Goal: Task Accomplishment & Management: Use online tool/utility

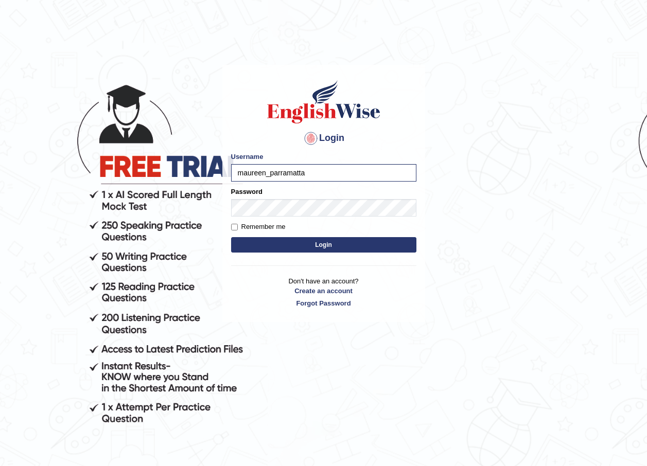
click at [318, 247] on button "Login" at bounding box center [323, 244] width 185 height 15
click at [291, 245] on button "Login" at bounding box center [323, 244] width 185 height 15
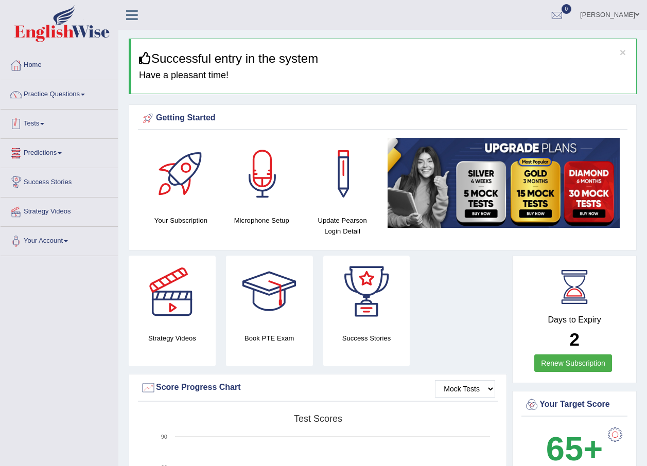
click at [44, 123] on span at bounding box center [42, 124] width 4 height 2
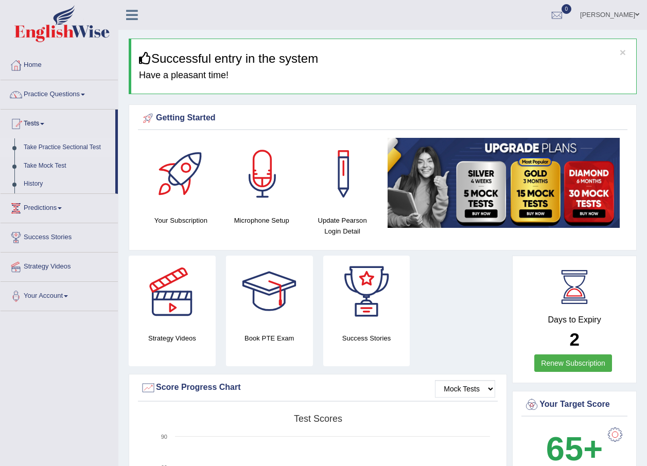
click at [57, 148] on link "Take Practice Sectional Test" at bounding box center [67, 147] width 96 height 19
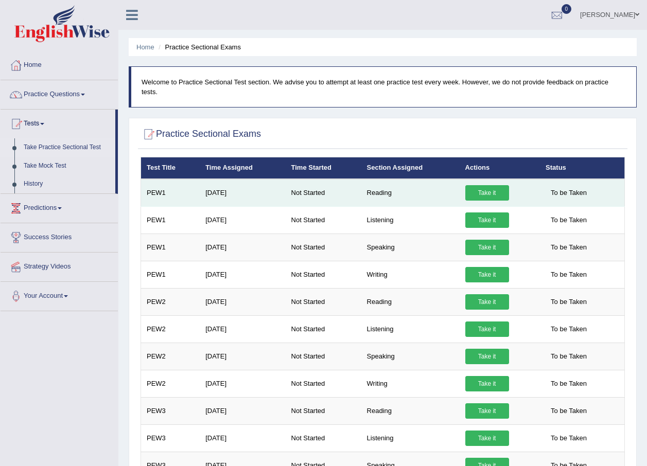
click at [487, 185] on link "Take it" at bounding box center [487, 192] width 44 height 15
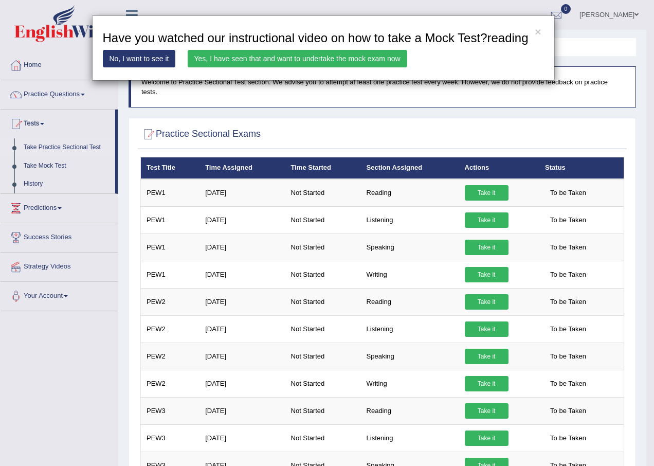
click at [129, 53] on link "No, I want to see it" at bounding box center [139, 58] width 73 height 17
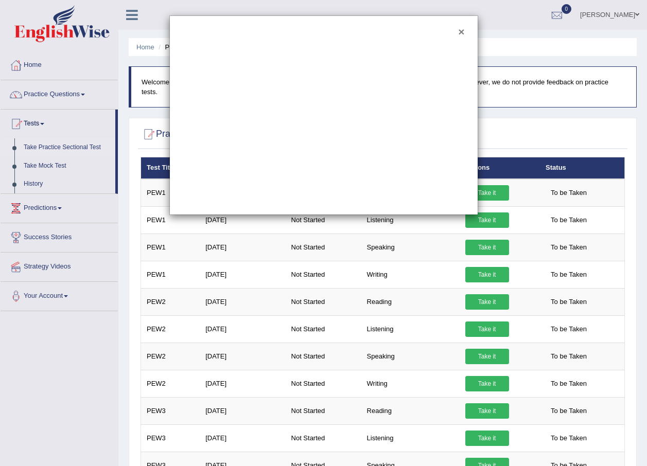
click at [462, 33] on button "×" at bounding box center [461, 31] width 6 height 11
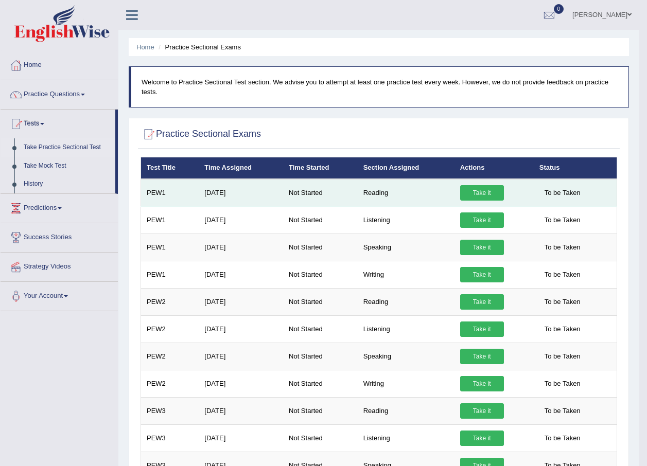
click at [486, 188] on link "Take it" at bounding box center [482, 192] width 44 height 15
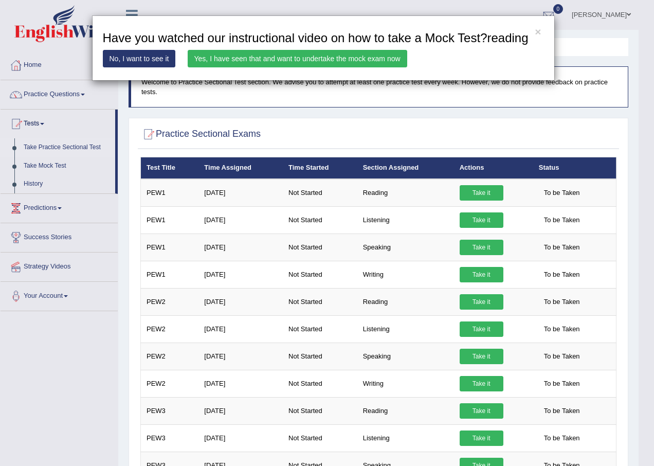
click at [117, 53] on link "No, I want to see it" at bounding box center [139, 58] width 73 height 17
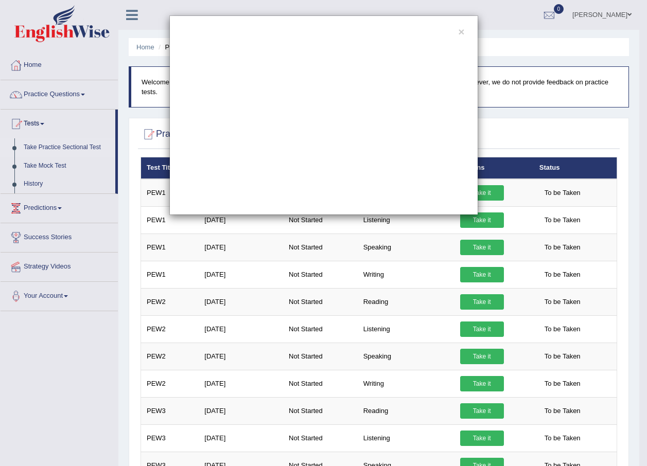
click at [455, 30] on div "×" at bounding box center [323, 115] width 309 height 200
click at [460, 34] on button "×" at bounding box center [461, 31] width 6 height 11
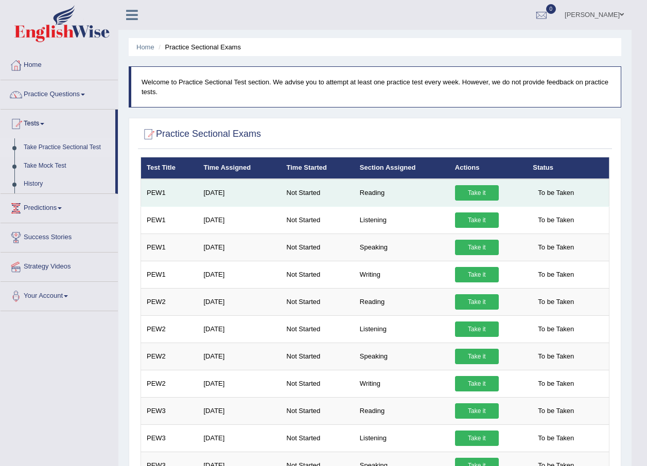
click at [465, 189] on link "Take it" at bounding box center [477, 192] width 44 height 15
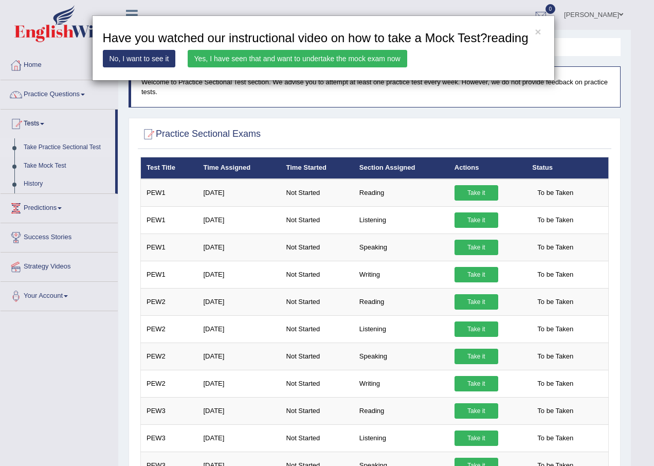
click at [334, 59] on link "Yes, I have seen that and want to undertake the mock exam now" at bounding box center [298, 58] width 220 height 17
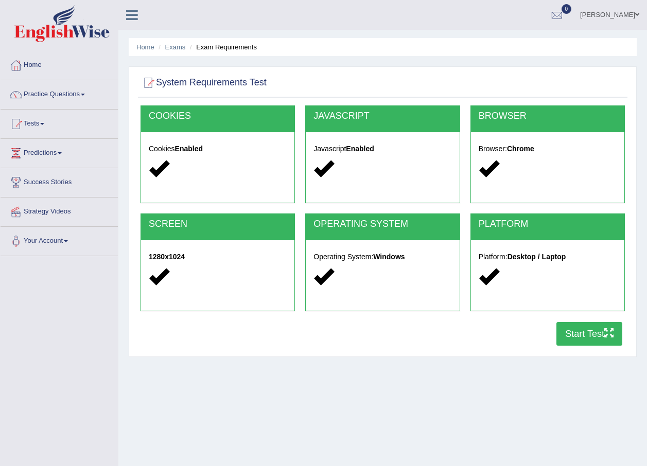
click at [571, 339] on button "Start Test" at bounding box center [589, 334] width 66 height 24
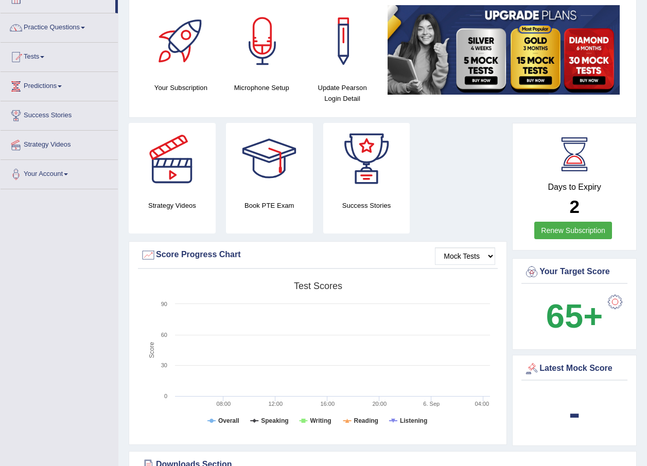
scroll to position [51, 0]
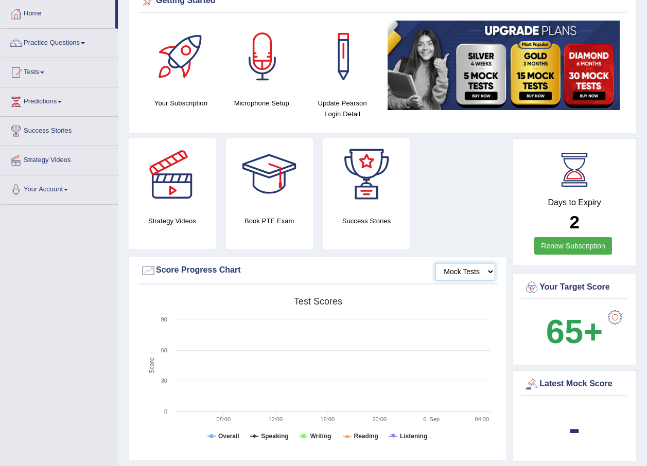
click at [488, 270] on select "Mock Tests" at bounding box center [465, 271] width 60 height 17
click at [484, 198] on div "Strategy Videos Book PTE Exam Success Stories" at bounding box center [317, 197] width 388 height 118
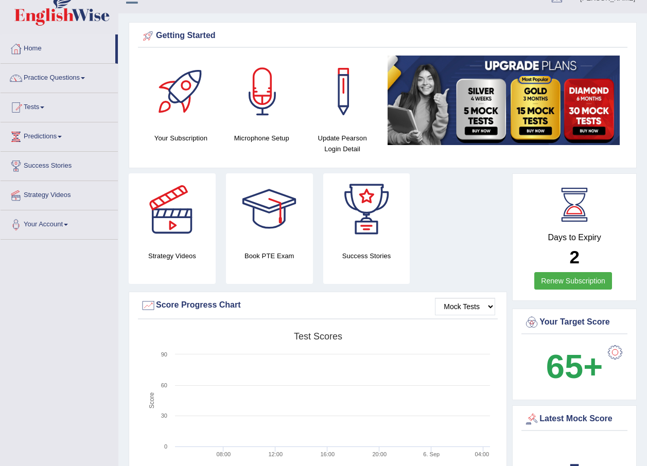
scroll to position [0, 0]
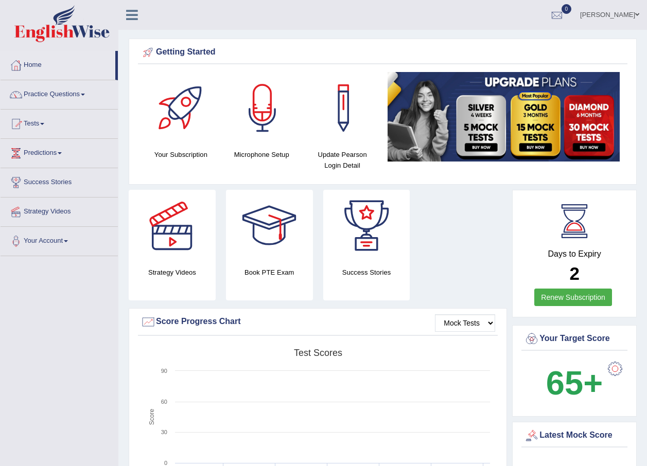
click at [45, 126] on link "Tests" at bounding box center [59, 123] width 117 height 26
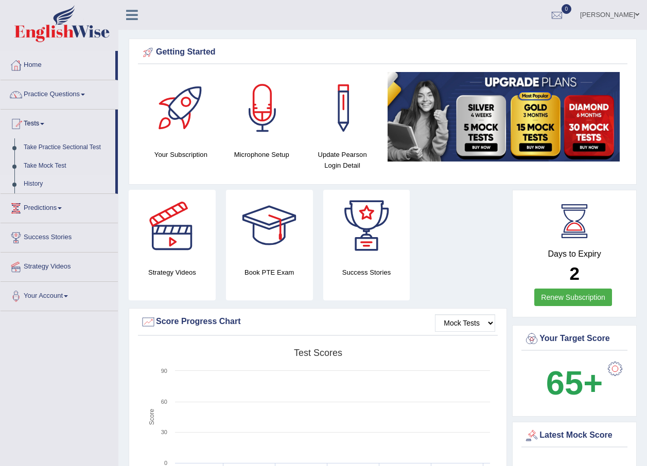
click at [37, 184] on link "History" at bounding box center [67, 184] width 96 height 19
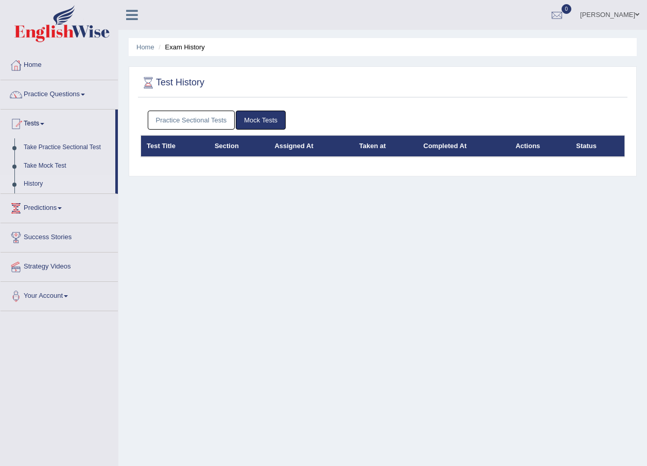
click at [204, 124] on link "Practice Sectional Tests" at bounding box center [191, 120] width 87 height 19
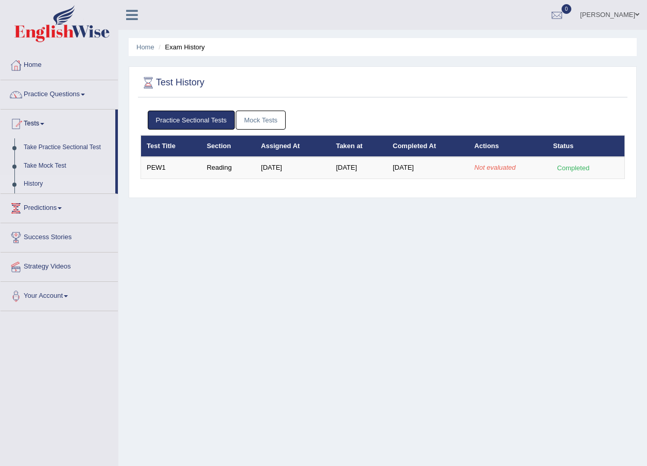
click at [281, 112] on link "Mock Tests" at bounding box center [261, 120] width 50 height 19
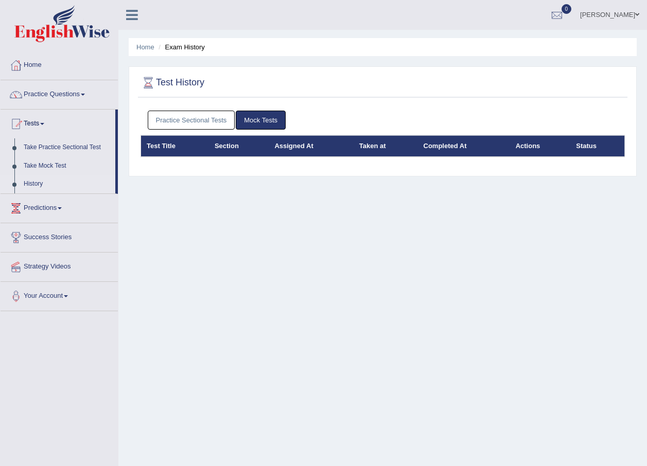
click at [220, 121] on link "Practice Sectional Tests" at bounding box center [191, 120] width 87 height 19
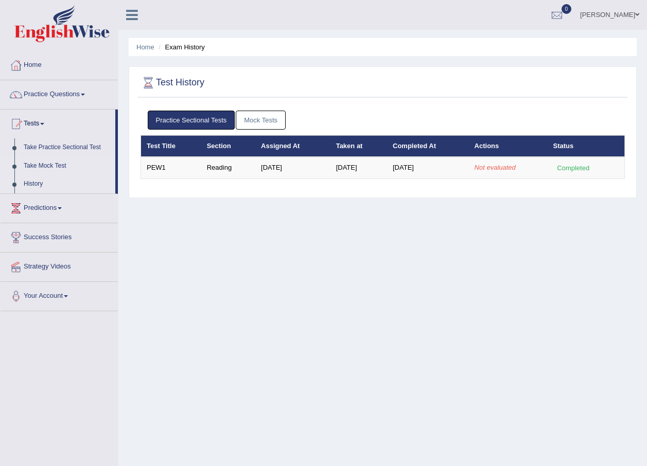
click at [48, 162] on link "Take Mock Test" at bounding box center [67, 166] width 96 height 19
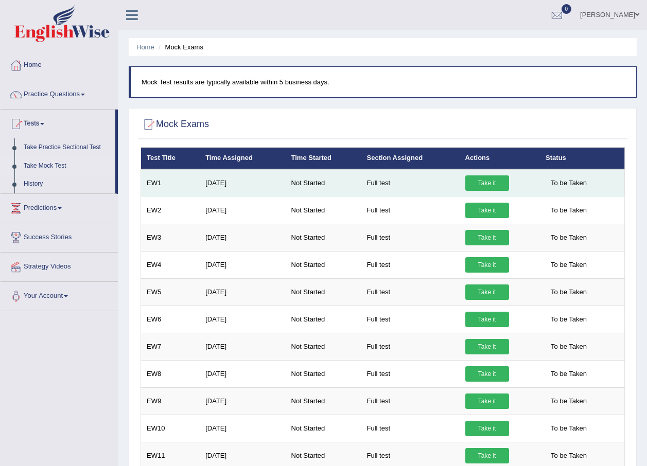
click at [490, 184] on link "Take it" at bounding box center [487, 182] width 44 height 15
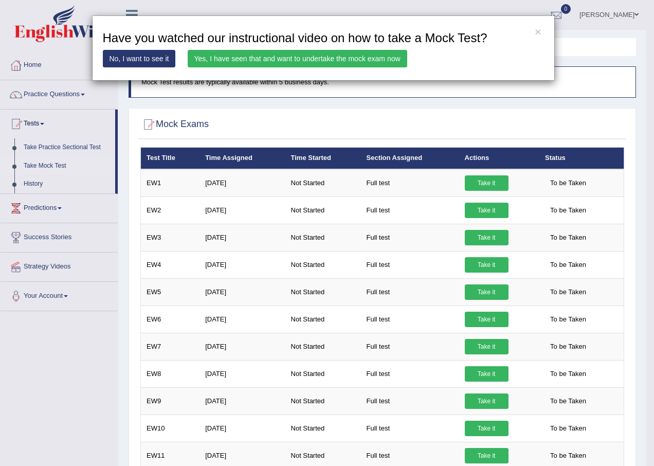
click at [259, 56] on link "Yes, I have seen that and want to undertake the mock exam now" at bounding box center [298, 58] width 220 height 17
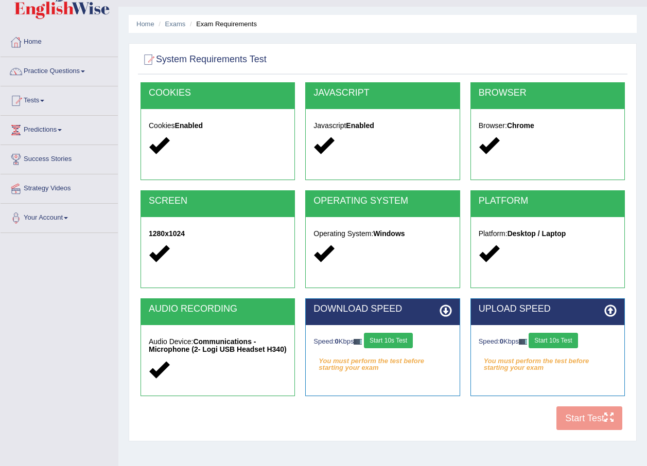
scroll to position [23, 0]
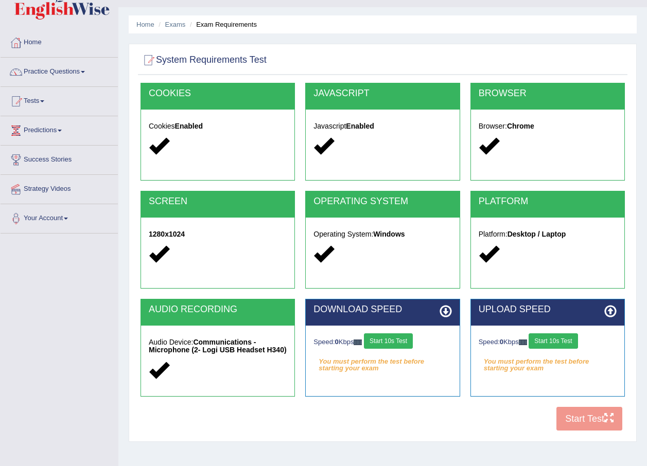
click at [382, 335] on button "Start 10s Test" at bounding box center [388, 340] width 49 height 15
click at [553, 333] on button "Start 10s Test" at bounding box center [552, 340] width 49 height 15
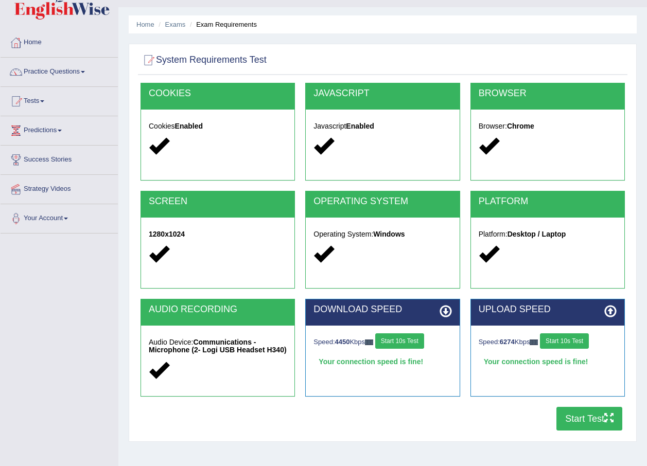
click at [584, 415] on button "Start Test" at bounding box center [589, 419] width 66 height 24
